Goal: Transaction & Acquisition: Subscribe to service/newsletter

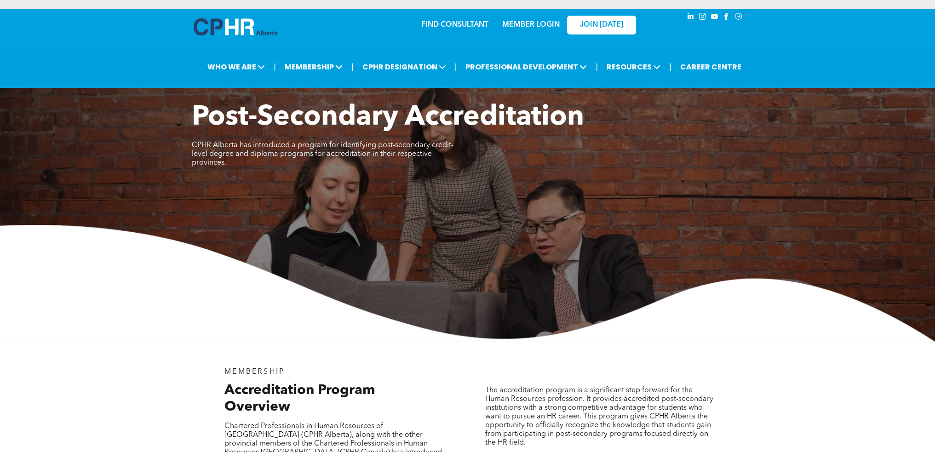
click at [598, 10] on div "JOIN [DATE]" at bounding box center [595, 24] width 85 height 29
click at [600, 21] on span "JOIN [DATE]" at bounding box center [601, 25] width 43 height 9
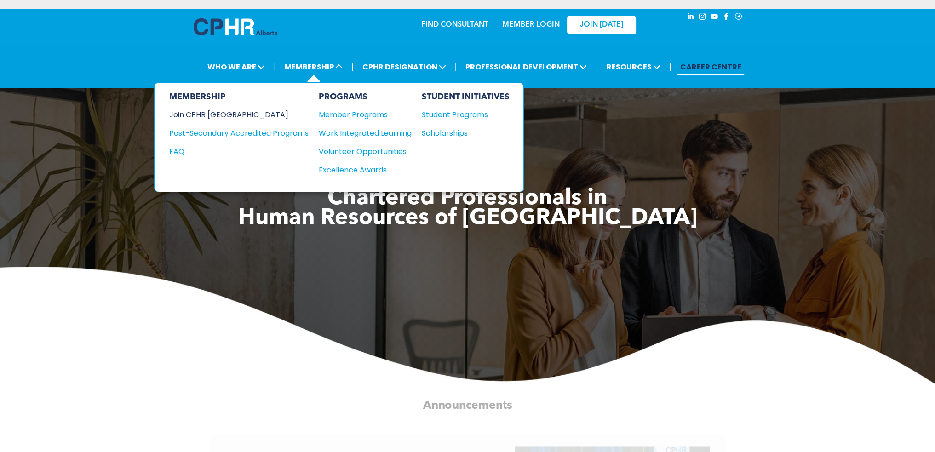
click at [222, 109] on div "Join CPHR [GEOGRAPHIC_DATA]" at bounding box center [232, 114] width 126 height 11
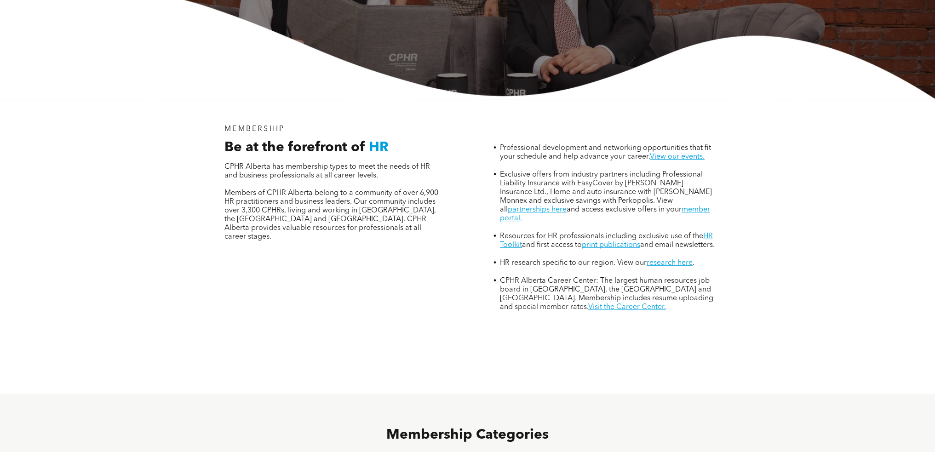
scroll to position [552, 0]
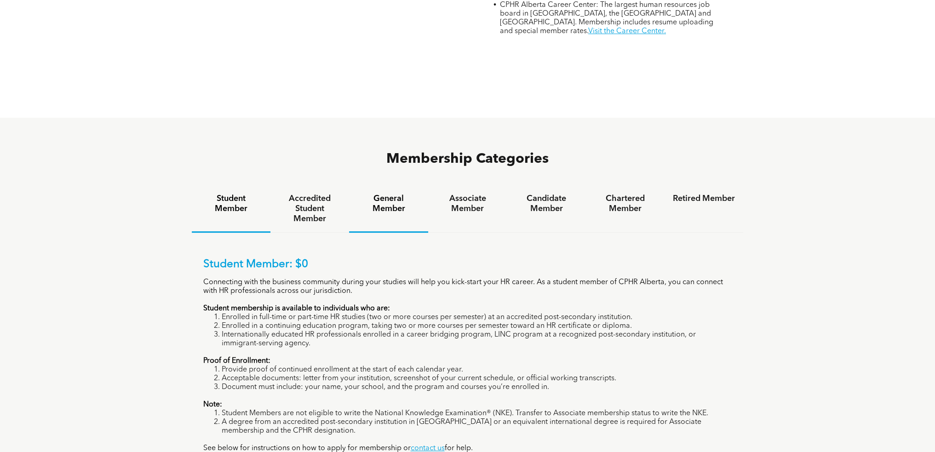
click at [389, 194] on h4 "General Member" at bounding box center [388, 204] width 62 height 20
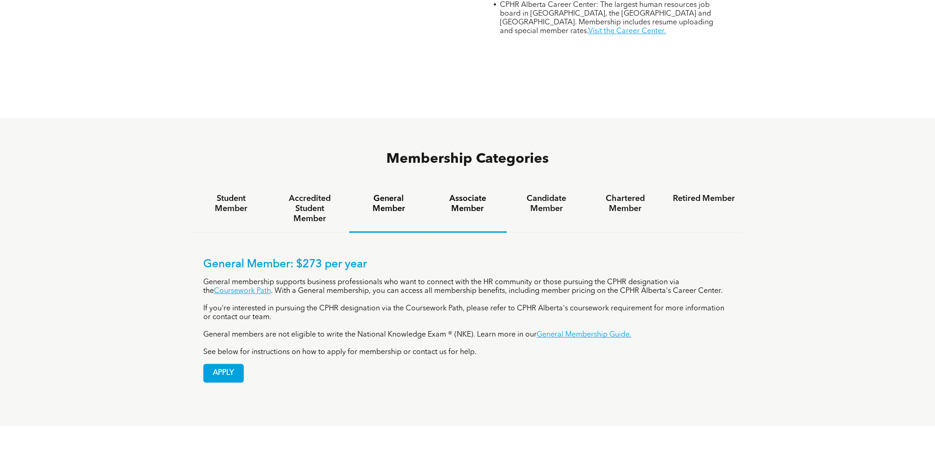
click at [468, 194] on h4 "Associate Member" at bounding box center [467, 204] width 62 height 20
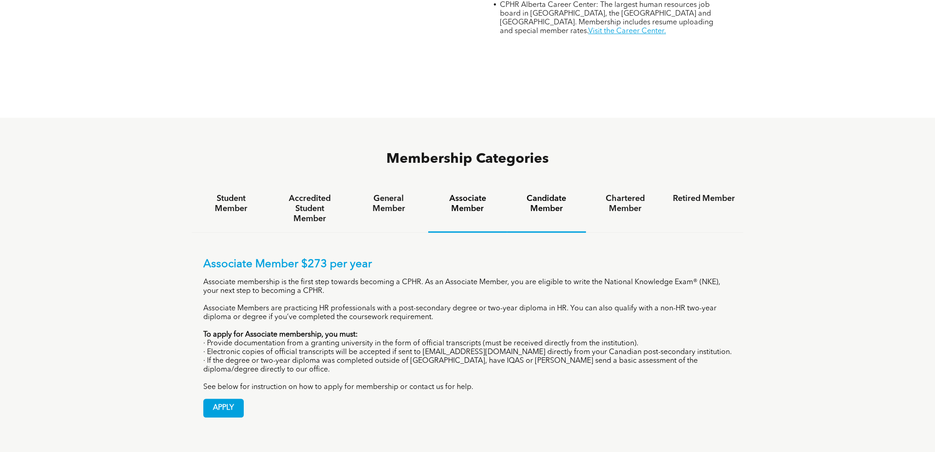
click at [541, 194] on h4 "Candidate Member" at bounding box center [546, 204] width 62 height 20
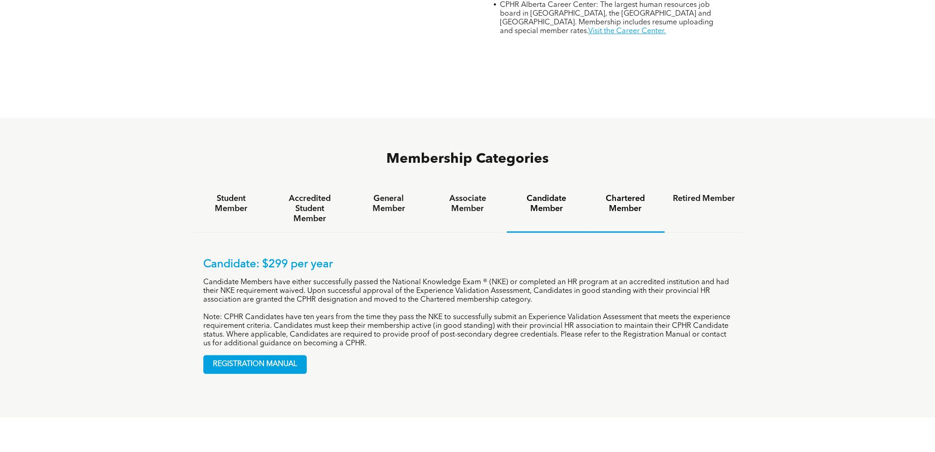
click at [627, 194] on h4 "Chartered Member" at bounding box center [625, 204] width 62 height 20
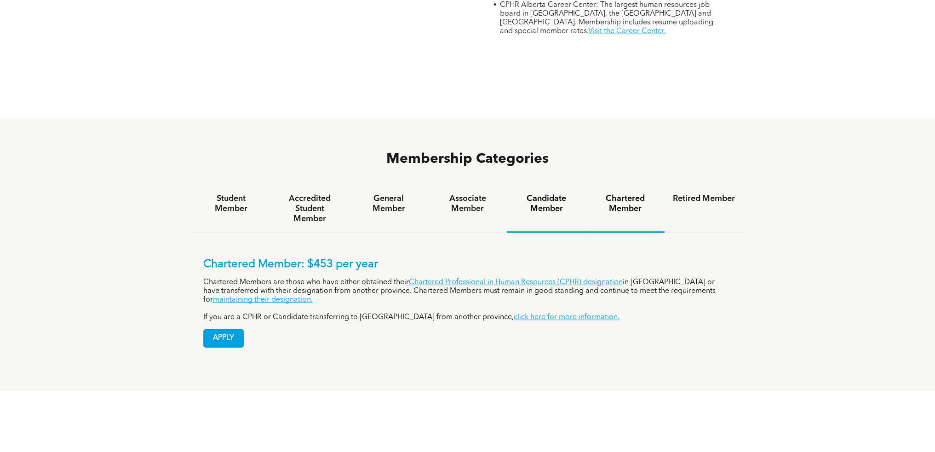
click at [555, 194] on h4 "Candidate Member" at bounding box center [546, 204] width 62 height 20
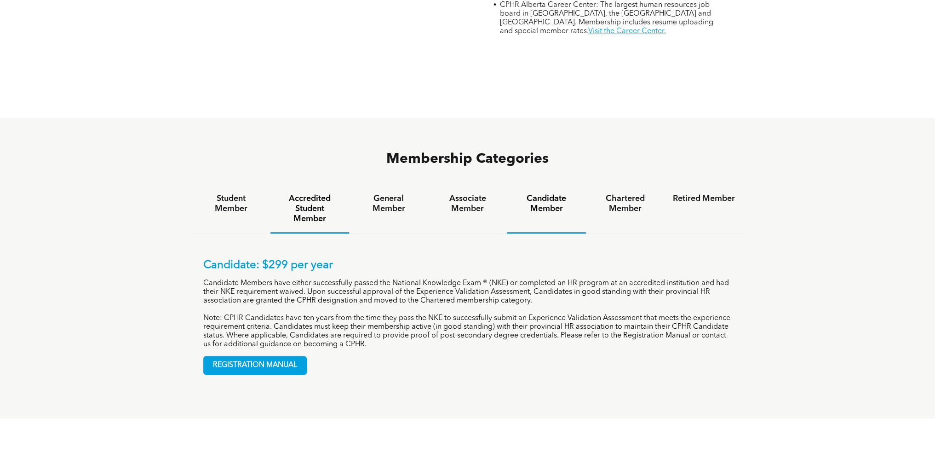
click at [327, 194] on h4 "Accredited Student Member" at bounding box center [310, 209] width 62 height 30
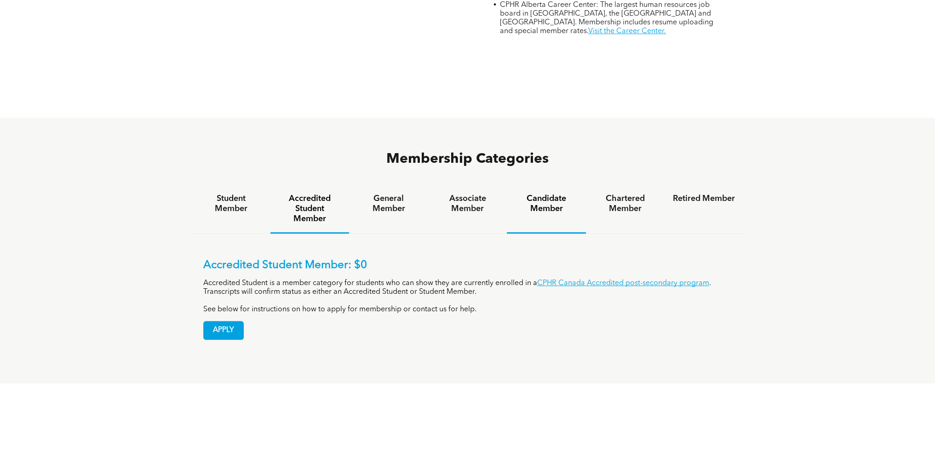
click at [557, 194] on h4 "Candidate Member" at bounding box center [546, 204] width 62 height 20
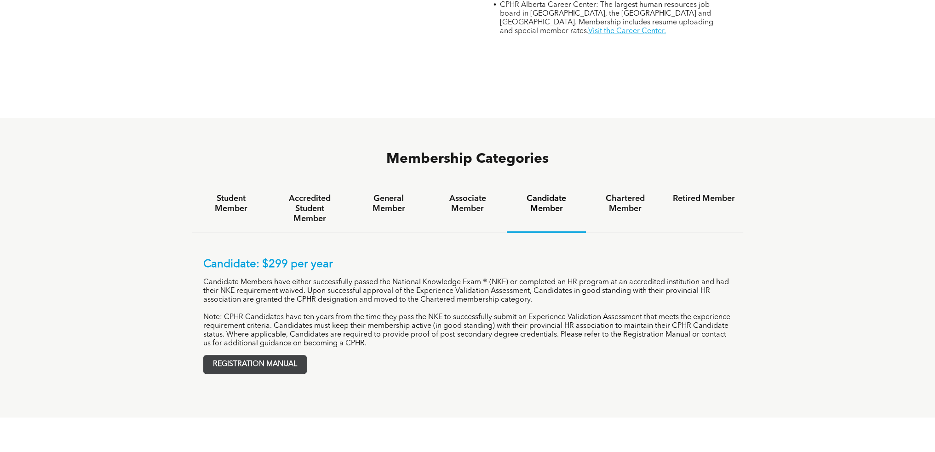
click at [286, 356] on span "REGISTRATION MANUAL" at bounding box center [255, 365] width 103 height 18
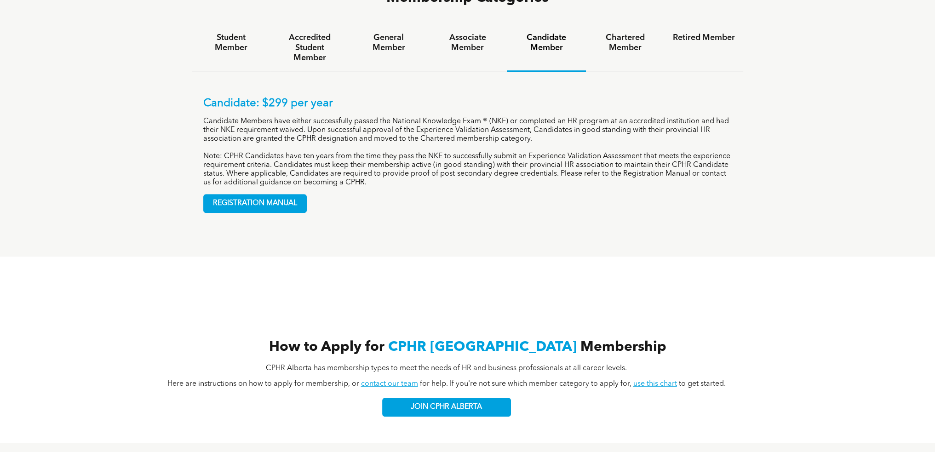
scroll to position [782, 0]
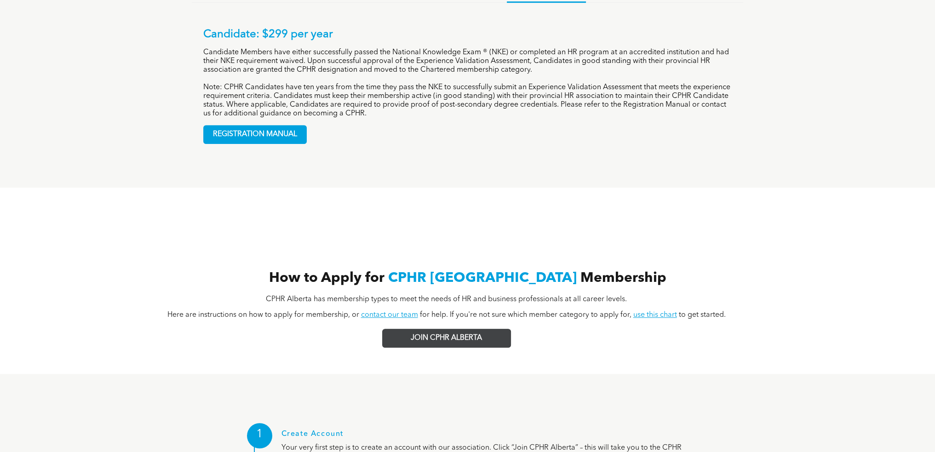
click at [411, 329] on link "JOIN CPHR ALBERTA" at bounding box center [446, 338] width 129 height 19
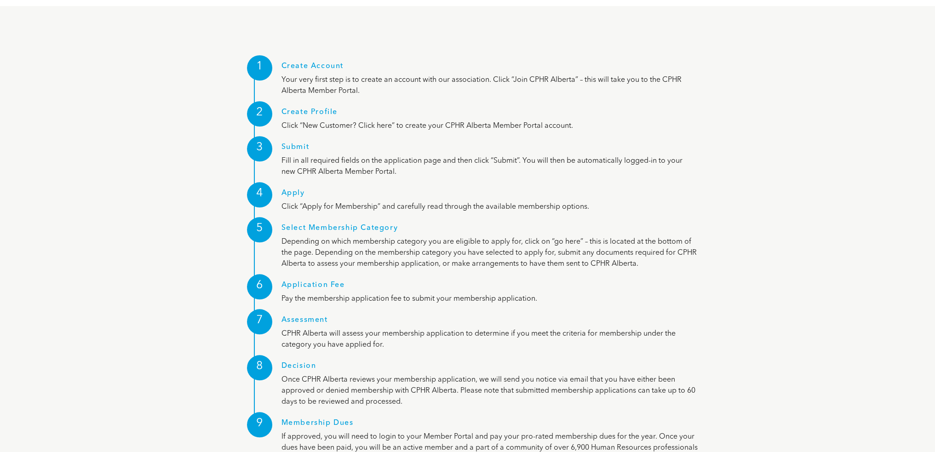
scroll to position [1196, 0]
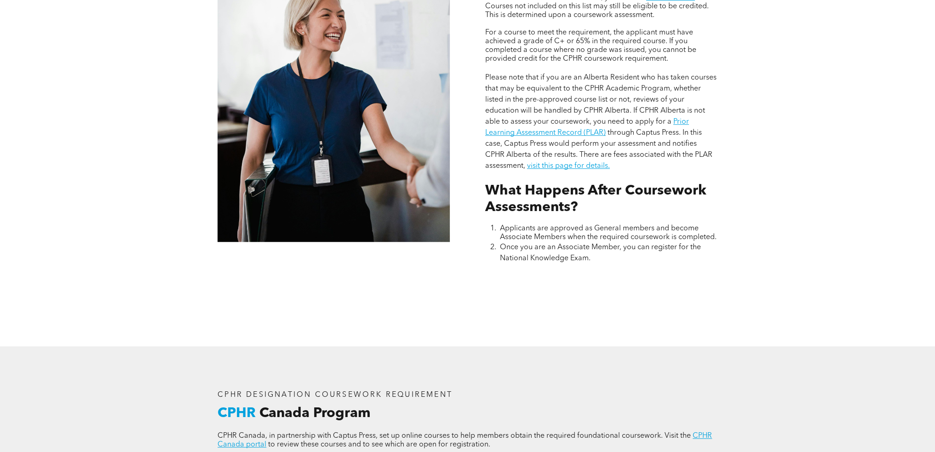
scroll to position [811, 0]
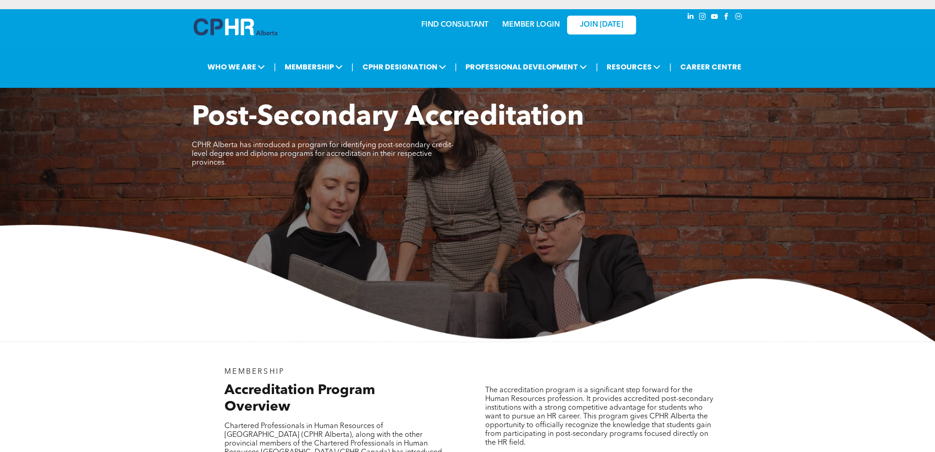
click at [543, 21] on link "MEMBER LOGIN" at bounding box center [530, 24] width 57 height 7
